Goal: Check status: Check status

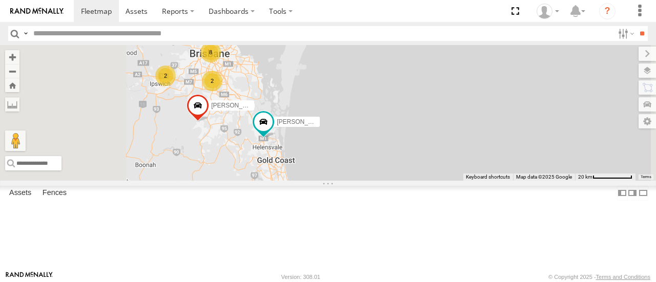
drag, startPoint x: 348, startPoint y: 184, endPoint x: 328, endPoint y: 113, distance: 73.6
click at [328, 113] on div "Jace Seumanu - 842JY2 Jesse 366JK9 - Corolla Hatch 8 2 2 Benjamin Fidow - 364JK9" at bounding box center [328, 112] width 656 height 135
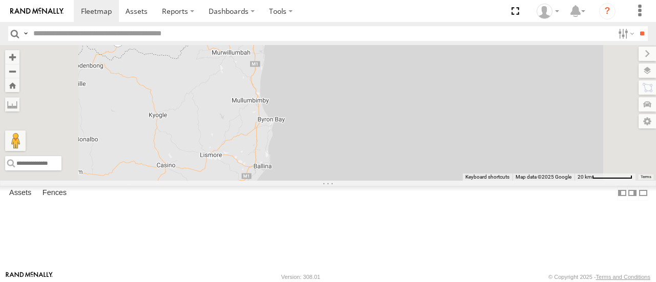
drag, startPoint x: 371, startPoint y: 233, endPoint x: 354, endPoint y: 172, distance: 63.2
click at [354, 172] on div "Jace Seumanu - 842JY2 Jesse 366JK9 - Corolla Hatch 8 2 2 Benjamin Fidow - 364JK9" at bounding box center [328, 112] width 656 height 135
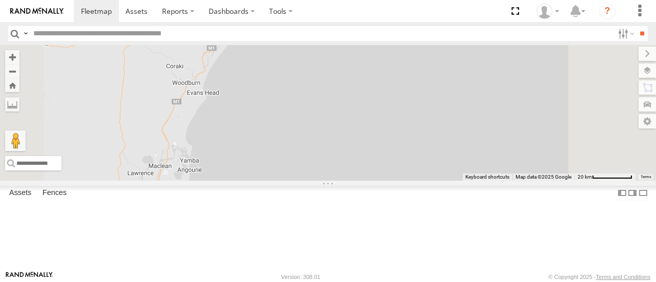
drag, startPoint x: 386, startPoint y: 156, endPoint x: 433, endPoint y: 120, distance: 59.2
click at [433, 120] on div "Jace Seumanu - 842JY2 Jesse 366JK9 - Corolla Hatch 8 2 2 Benjamin Fidow - 364JK9" at bounding box center [328, 112] width 656 height 135
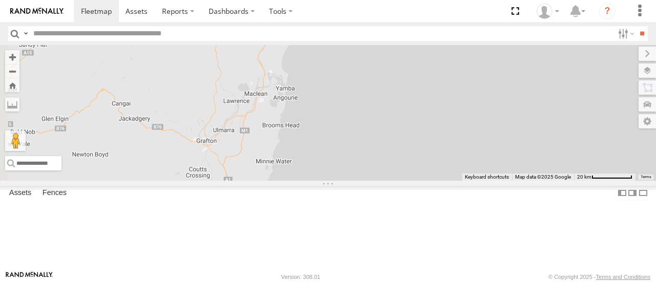
drag, startPoint x: 350, startPoint y: 192, endPoint x: 366, endPoint y: 134, distance: 60.0
click at [366, 134] on div "Jace Seumanu - 842JY2 Jesse 366JK9 - Corolla Hatch 8 2 2 Benjamin Fidow - 364JK9" at bounding box center [328, 112] width 656 height 135
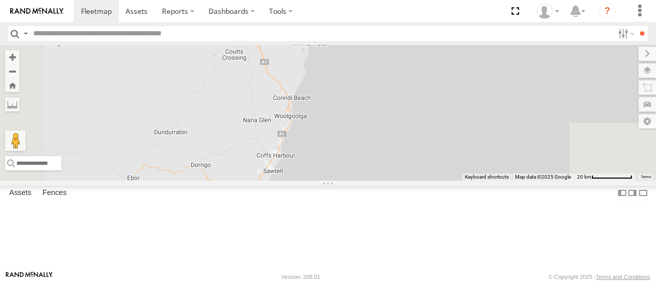
drag, startPoint x: 349, startPoint y: 170, endPoint x: 363, endPoint y: 133, distance: 39.4
click at [363, 133] on div "Jace Seumanu - 842JY2 Jesse 366JK9 - Corolla Hatch 8 2 2 Benjamin Fidow - 364JK9" at bounding box center [328, 112] width 656 height 135
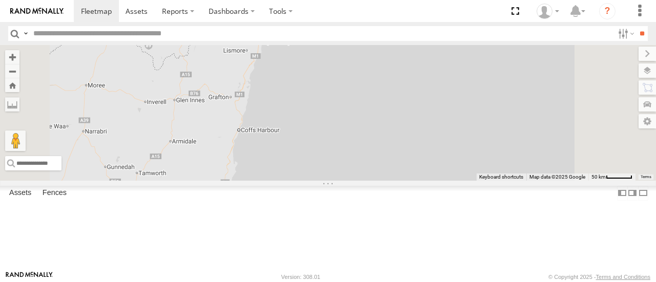
drag, startPoint x: 352, startPoint y: 173, endPoint x: 368, endPoint y: 106, distance: 68.9
click at [368, 106] on div "Jace Seumanu - 842JY2 Benjamin Fidow - 364JK9 4" at bounding box center [328, 112] width 656 height 135
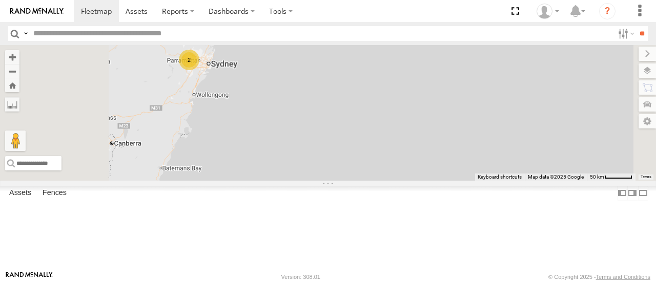
drag, startPoint x: 325, startPoint y: 158, endPoint x: 356, endPoint y: 126, distance: 45.3
click at [356, 126] on div "Jace Seumanu - 842JY2 Benjamin Fidow - 364JK9 4 2" at bounding box center [328, 112] width 656 height 135
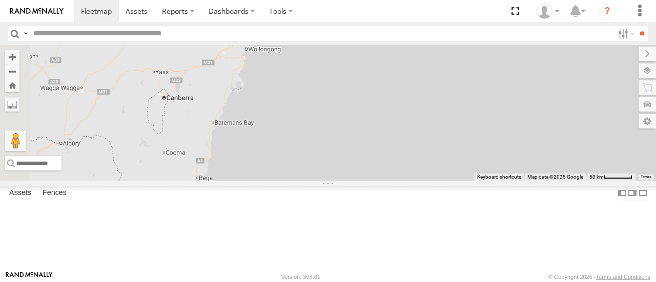
drag, startPoint x: 342, startPoint y: 166, endPoint x: 336, endPoint y: 212, distance: 45.9
click at [336, 180] on div "Jace Seumanu - 842JY2 Benjamin Fidow - 364JK9 4 2" at bounding box center [328, 112] width 656 height 135
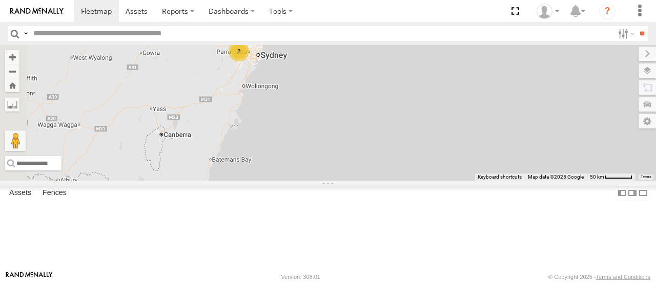
click at [249, 61] on div "2" at bounding box center [238, 51] width 20 height 20
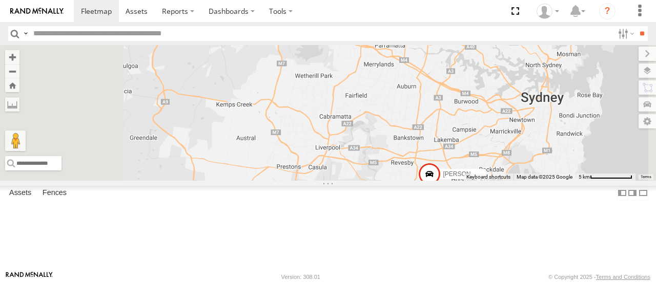
click at [237, 34] on span at bounding box center [226, 21] width 23 height 28
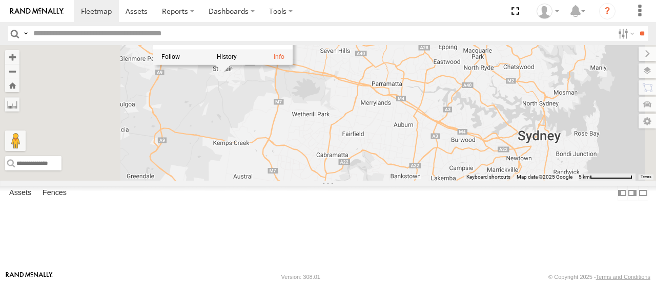
drag, startPoint x: 354, startPoint y: 108, endPoint x: 351, endPoint y: 147, distance: 39.0
click at [351, 147] on div "Jace Seumanu - 842JY2 Benjamin Fidow - 364JK9 Serg - FSZ66X Marty - 360NA6 NSW …" at bounding box center [328, 112] width 656 height 135
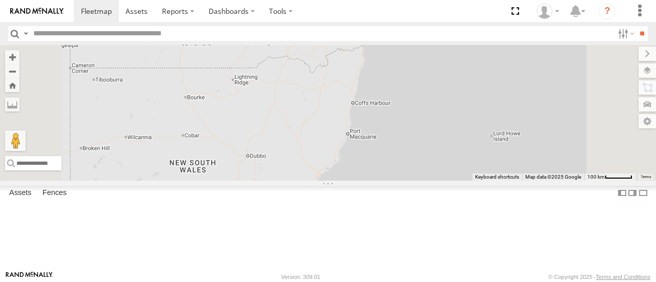
click at [308, 209] on div "2" at bounding box center [298, 199] width 20 height 20
